Goal: Transaction & Acquisition: Purchase product/service

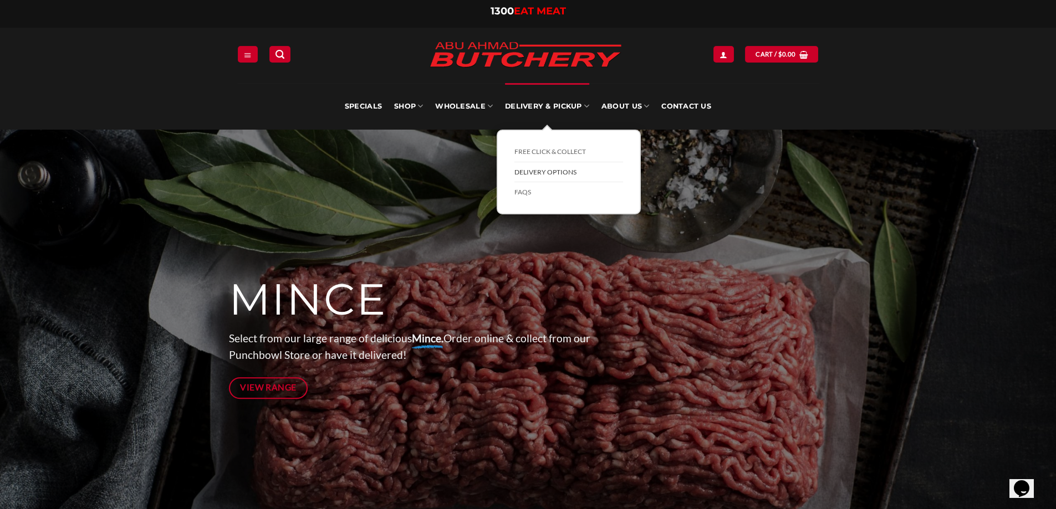
click at [540, 170] on link "Delivery Options" at bounding box center [568, 172] width 109 height 21
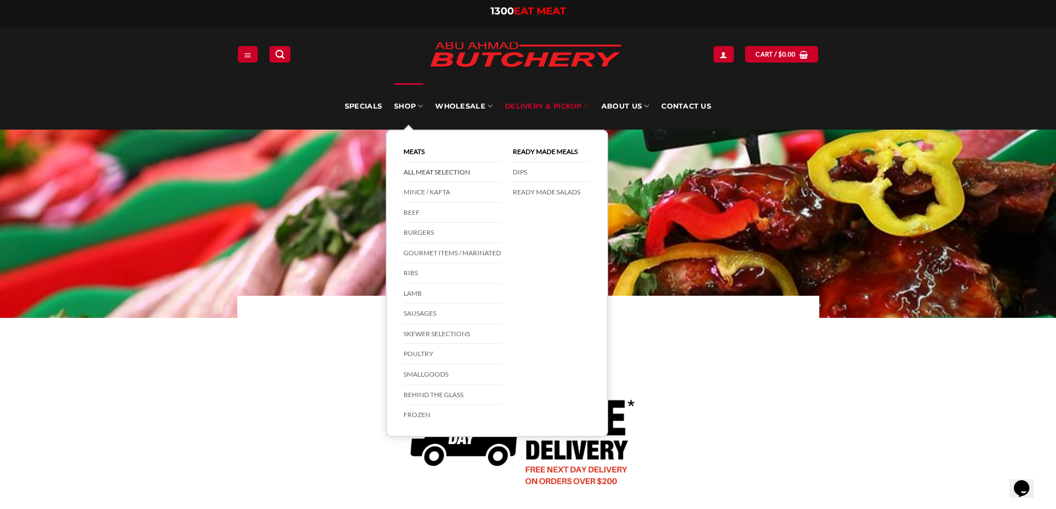
click at [438, 169] on link "All Meat Selection" at bounding box center [452, 172] width 98 height 21
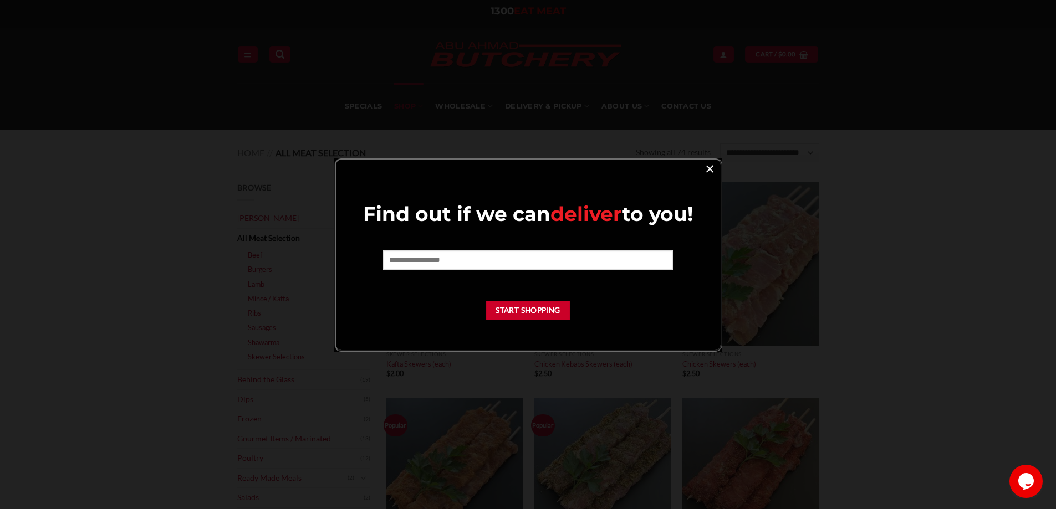
click at [706, 170] on link "×" at bounding box center [709, 168] width 16 height 15
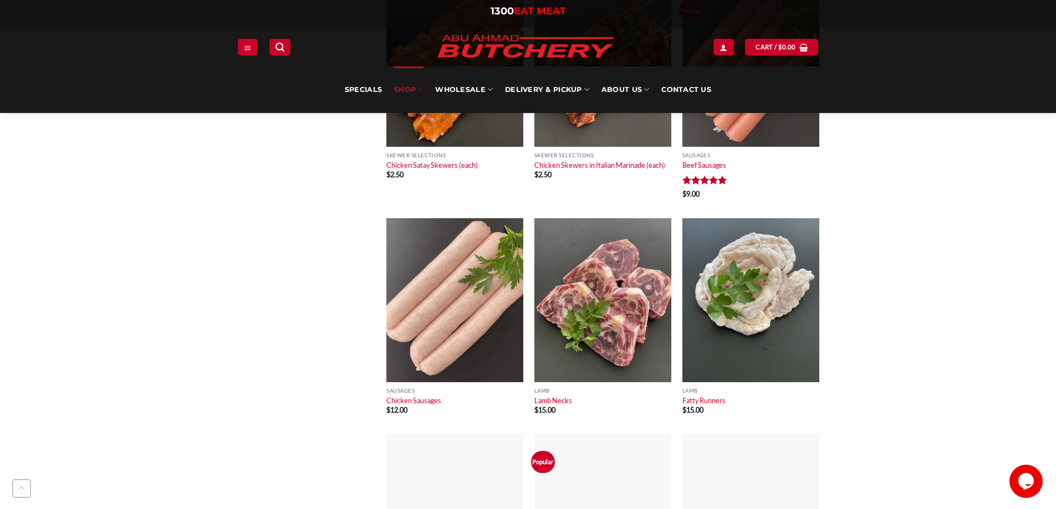
scroll to position [665, 0]
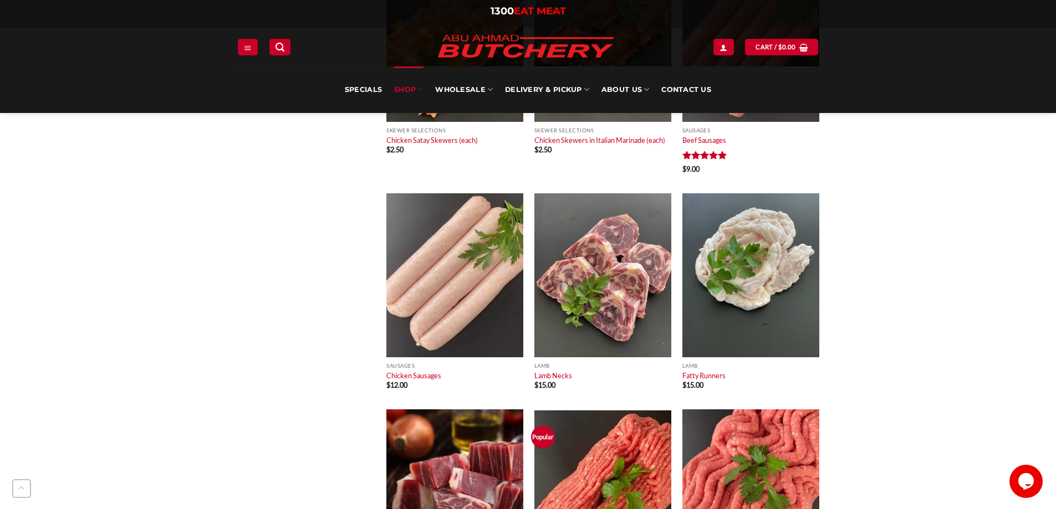
drag, startPoint x: 865, startPoint y: 300, endPoint x: 865, endPoint y: 307, distance: 7.2
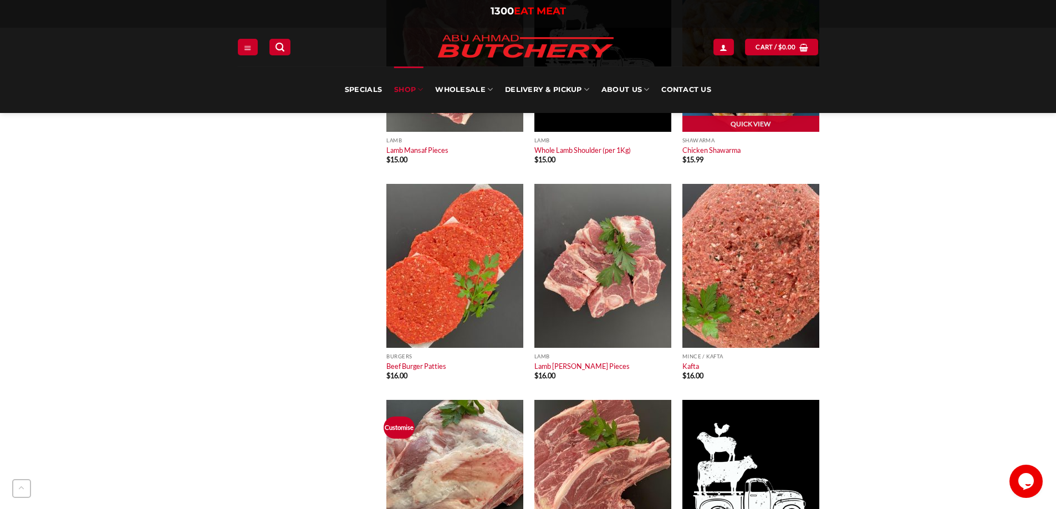
scroll to position [1108, 0]
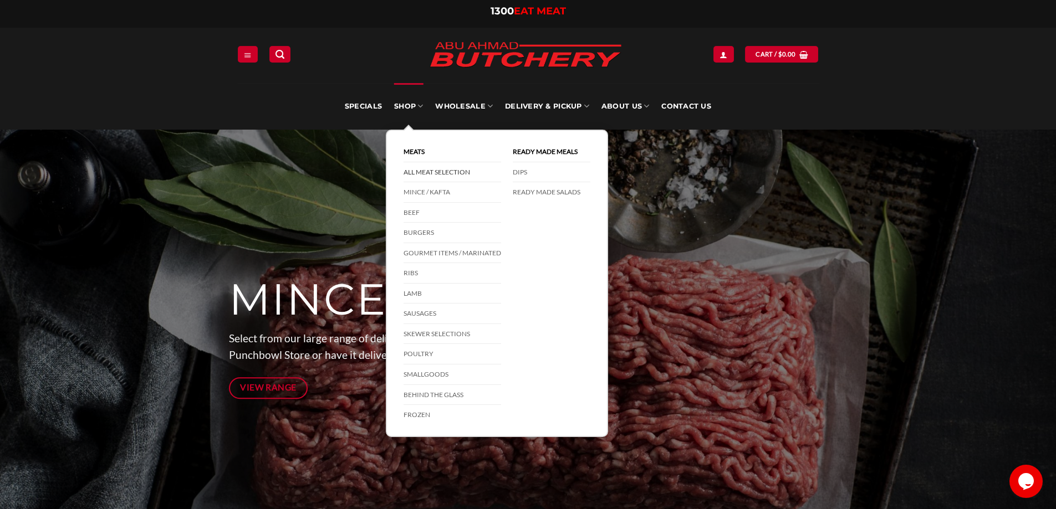
click at [421, 168] on link "All Meat Selection" at bounding box center [452, 172] width 98 height 21
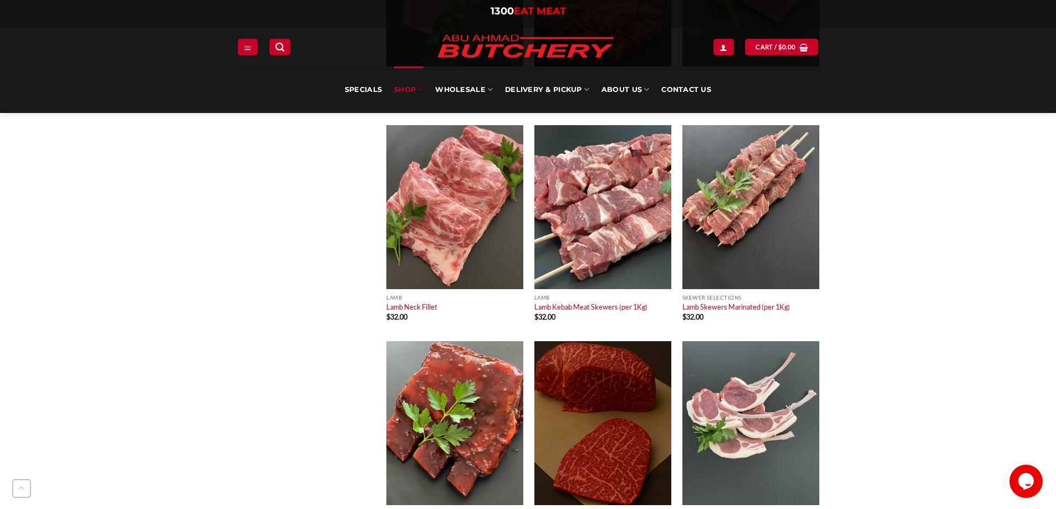
scroll to position [4211, 0]
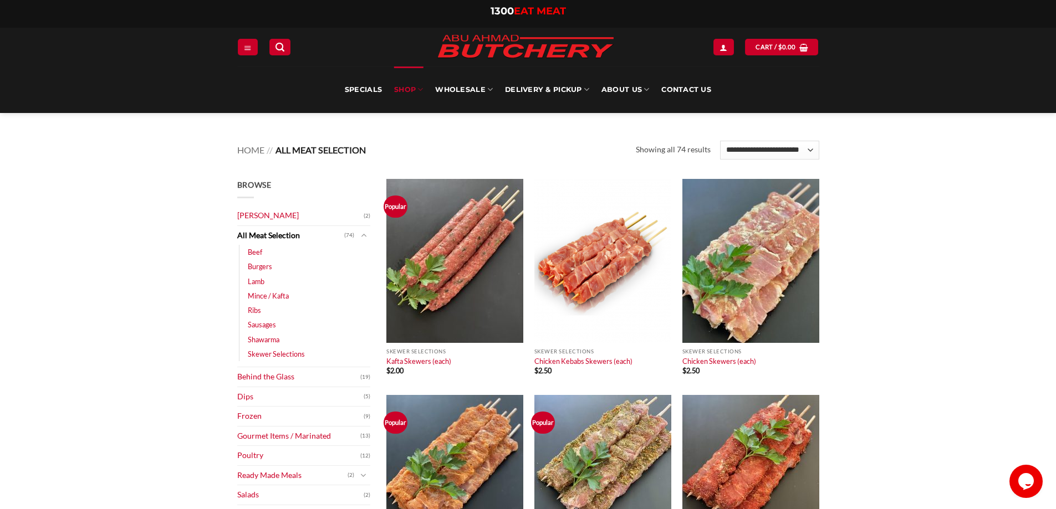
scroll to position [0, 0]
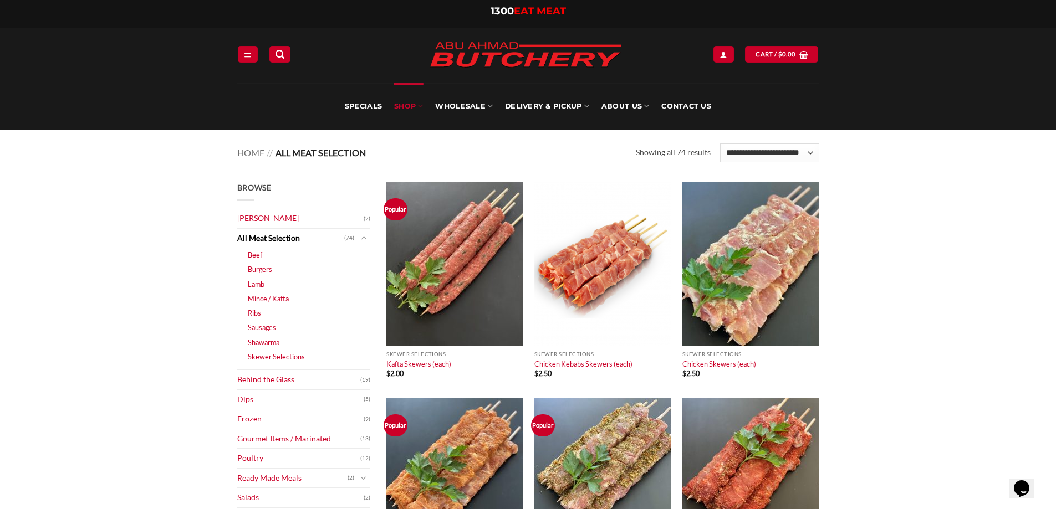
click at [284, 356] on link "Skewer Selections" at bounding box center [276, 357] width 57 height 14
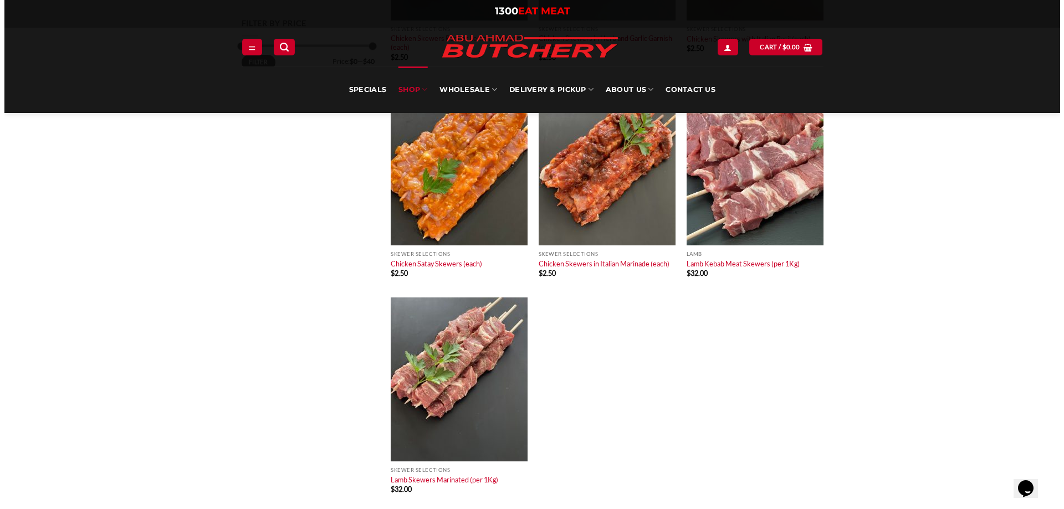
scroll to position [609, 0]
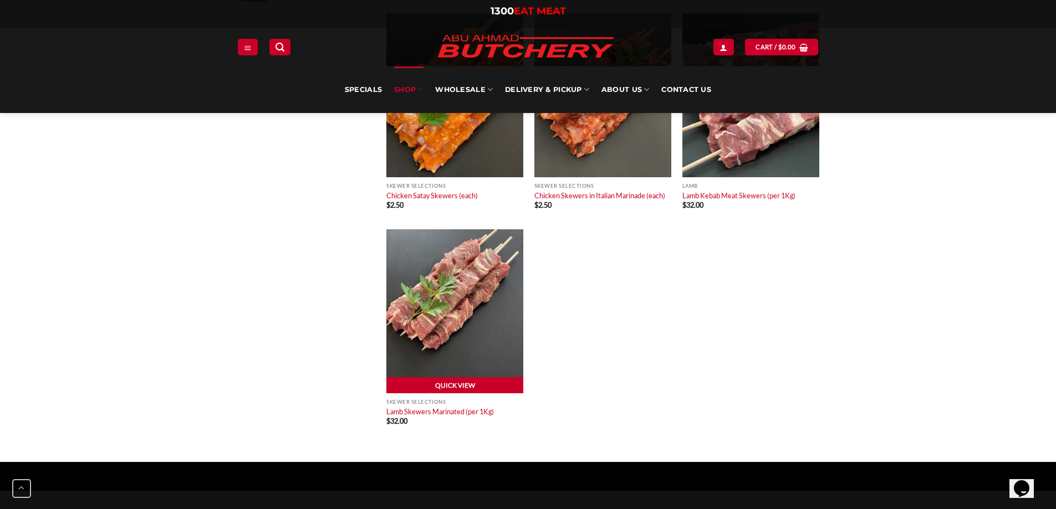
click at [479, 378] on link "Quick View" at bounding box center [454, 385] width 137 height 17
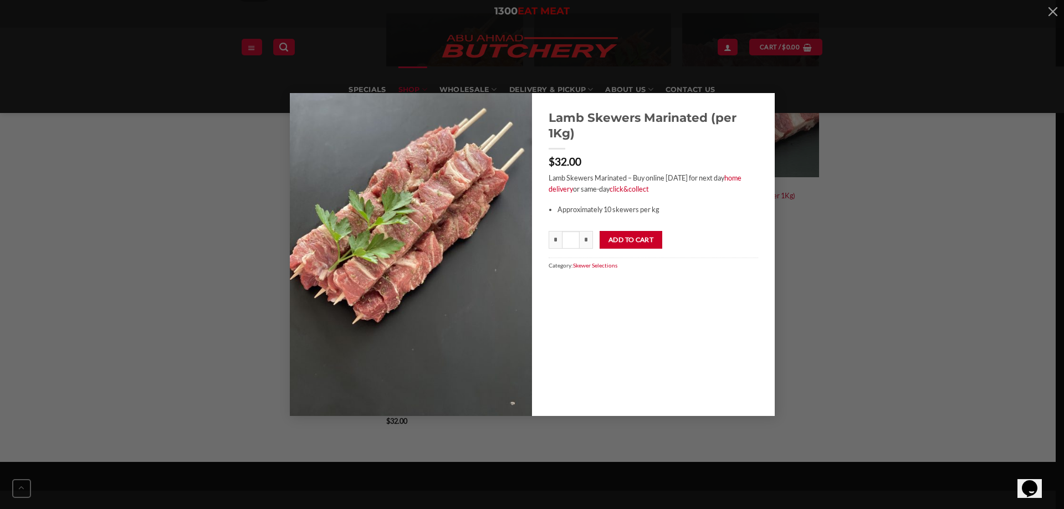
click at [890, 216] on div "Lamb Skewers Marinated (per 1Kg) $ 32.00 Lamb Skewers Marinated – Buy online [D…" at bounding box center [532, 254] width 1031 height 323
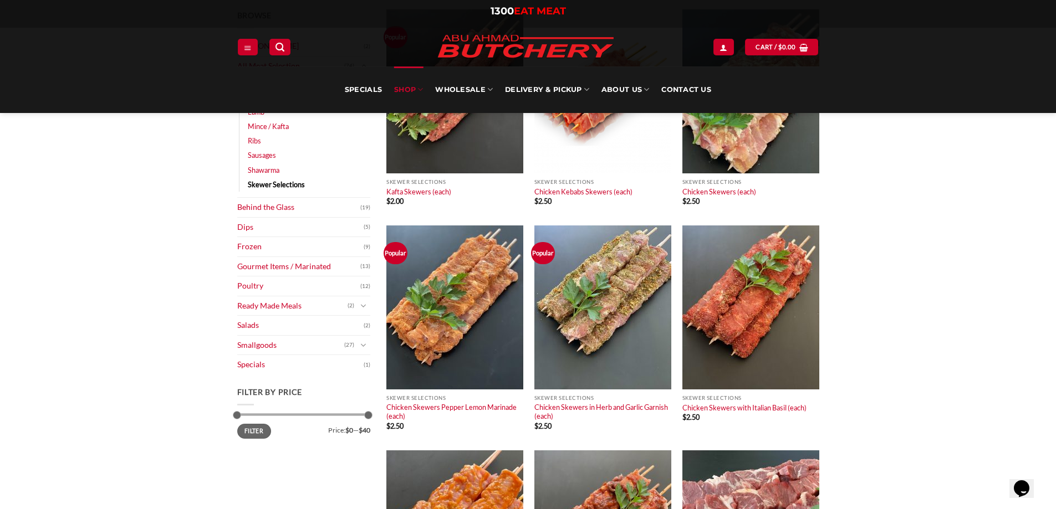
scroll to position [0, 0]
